Goal: Check status

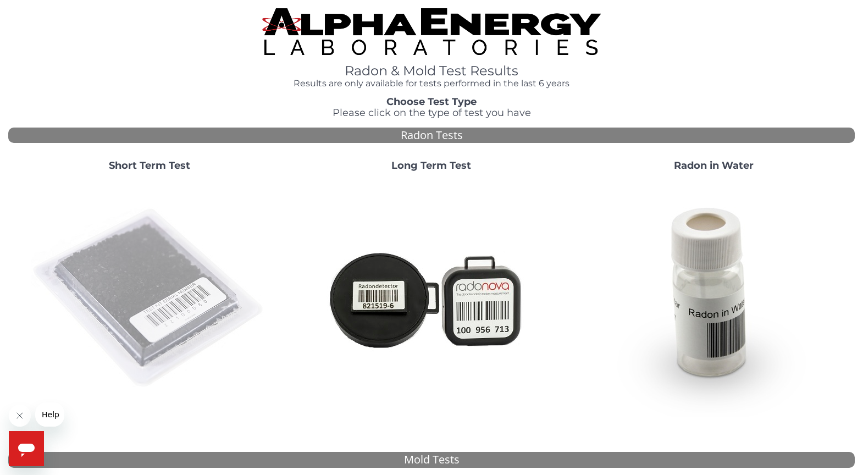
click at [142, 277] on img at bounding box center [149, 298] width 236 height 236
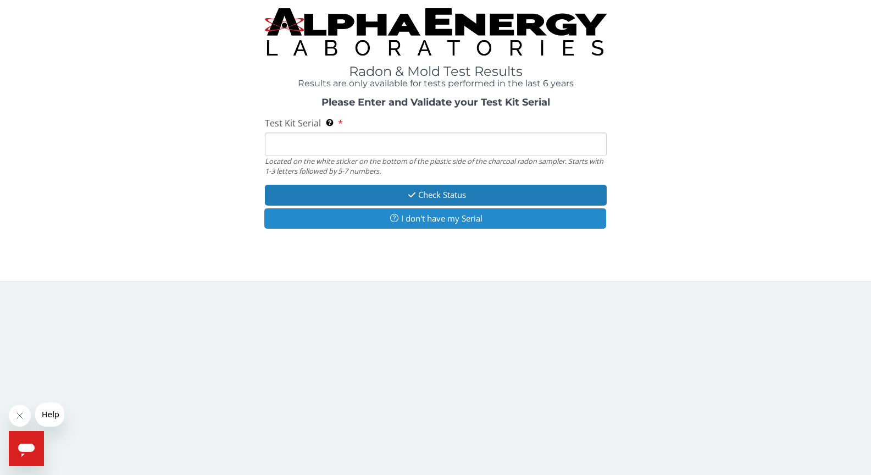
click at [394, 224] on button "I don't have my Serial" at bounding box center [435, 218] width 342 height 20
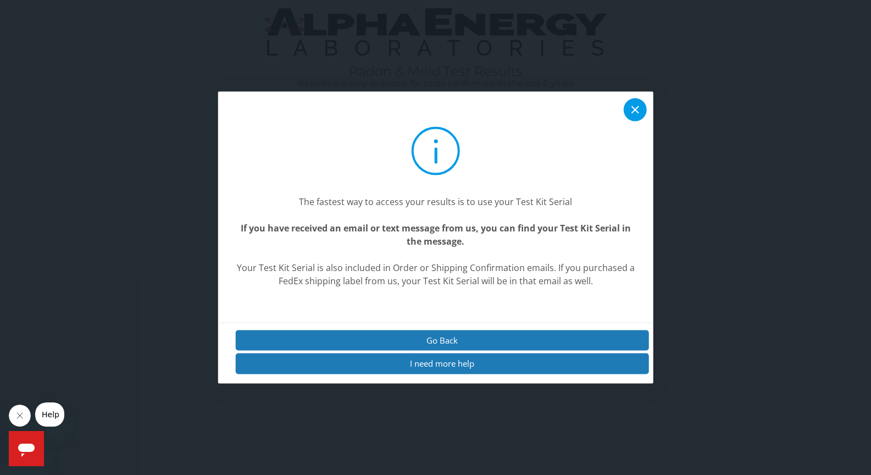
click at [635, 108] on icon at bounding box center [635, 109] width 13 height 13
